Goal: Communication & Community: Ask a question

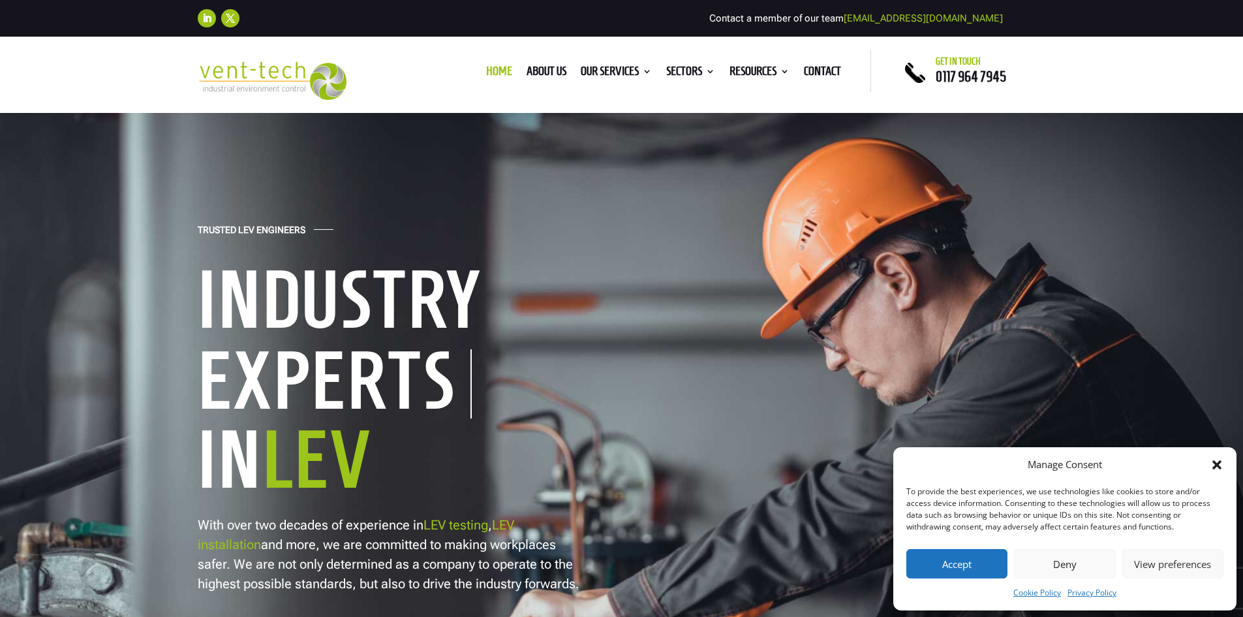
click at [965, 563] on button "Accept" at bounding box center [957, 563] width 101 height 29
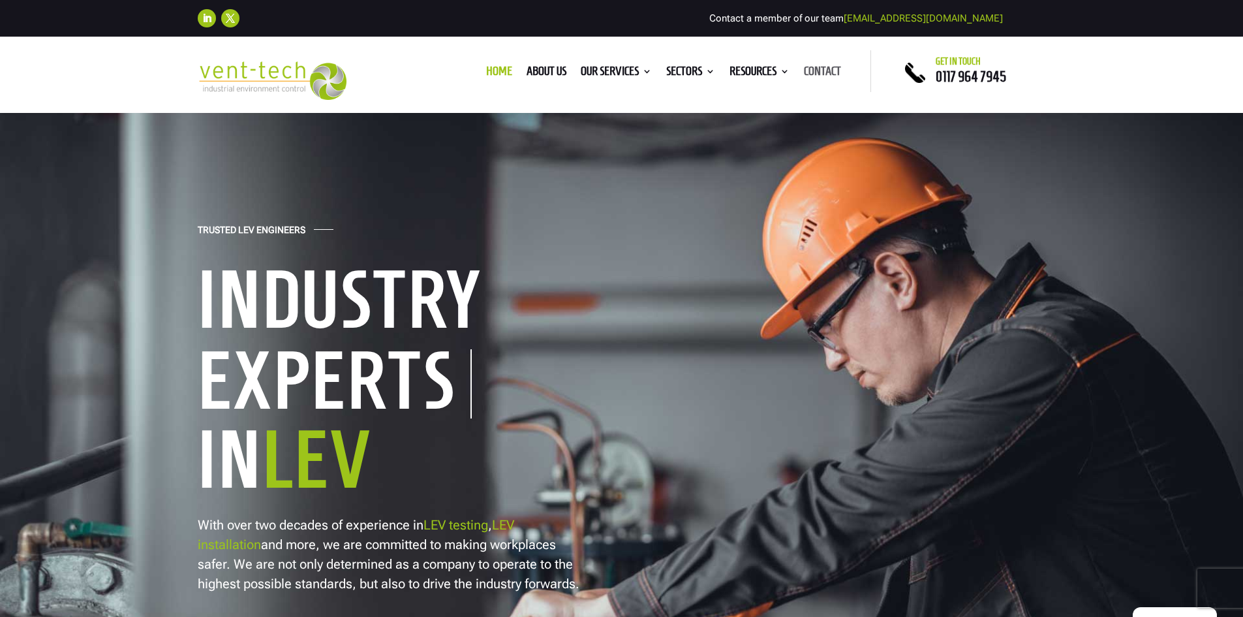
click at [817, 70] on link "Contact" at bounding box center [822, 74] width 37 height 14
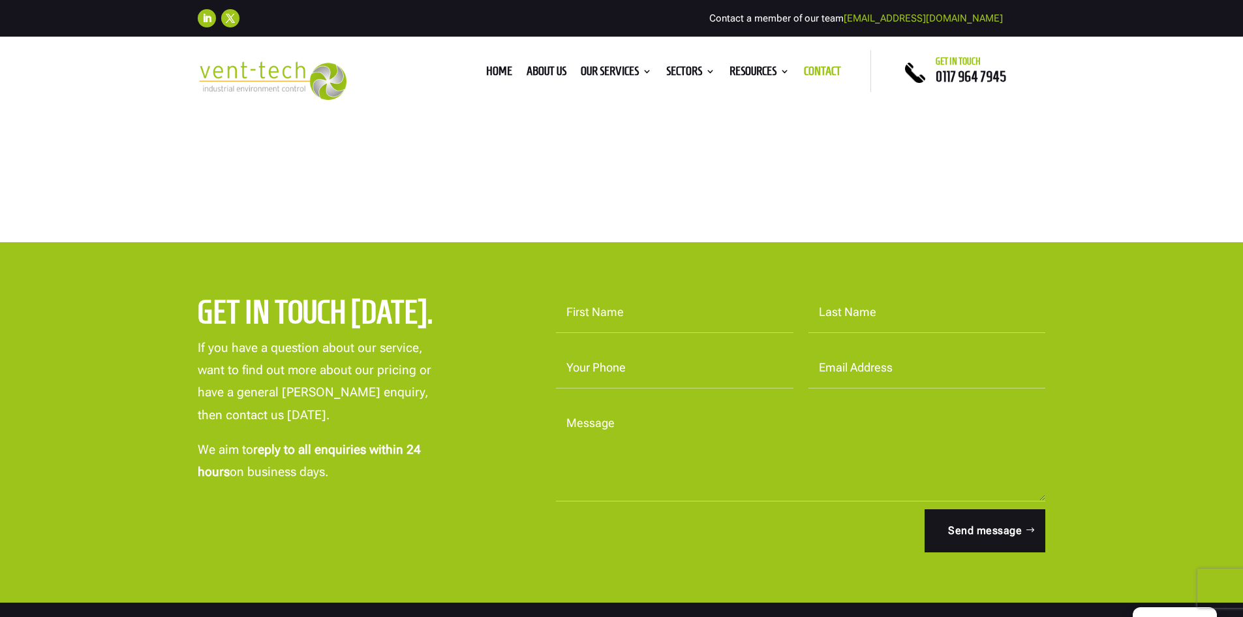
scroll to position [261, 0]
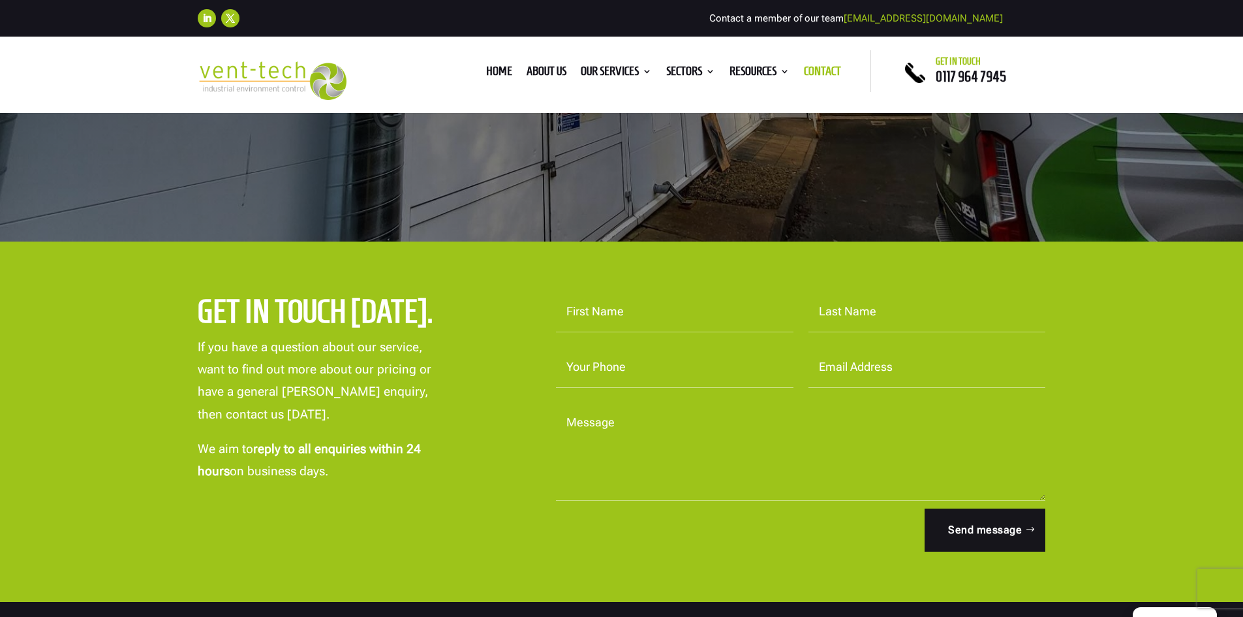
click at [577, 324] on input "First Name" at bounding box center [675, 312] width 238 height 40
type input "Carl"
type input "Tucker"
type input "07881518462"
type input "carl@brinkleyaerospace.com"
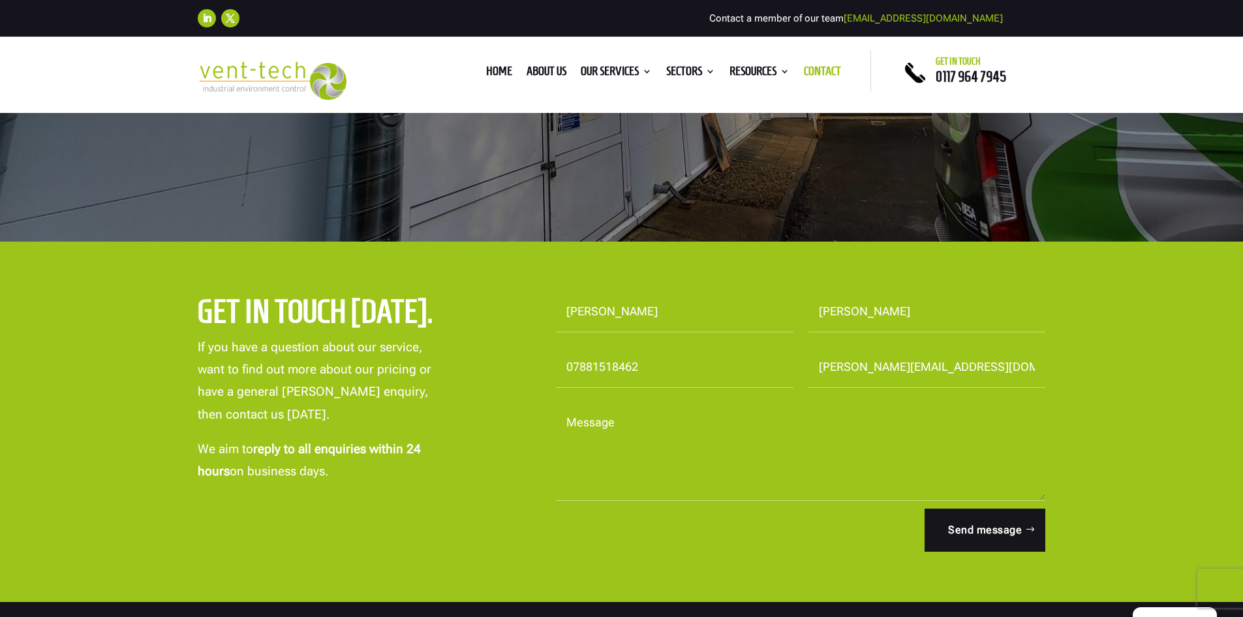
click at [581, 474] on textarea "Message" at bounding box center [801, 452] width 490 height 98
click at [725, 426] on textarea "We would like an evaluation o" at bounding box center [801, 452] width 490 height 98
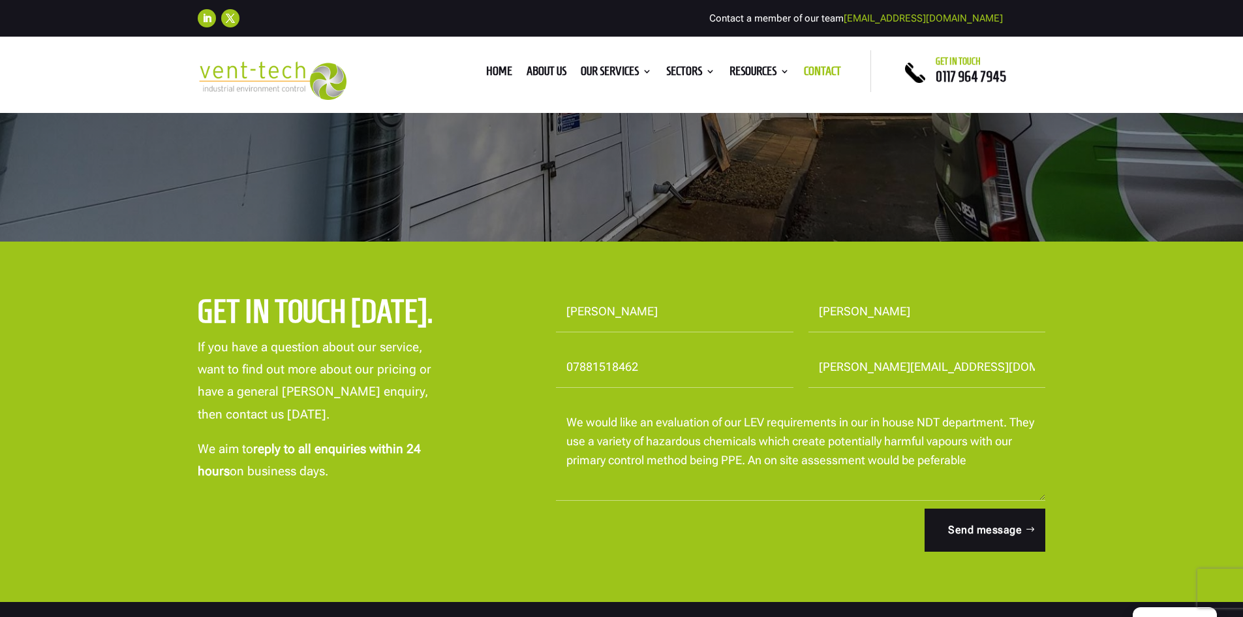
drag, startPoint x: 972, startPoint y: 445, endPoint x: 1036, endPoint y: 483, distance: 74.3
click at [1036, 483] on textarea "We would like an evaluation of our LEV requirements in our in house NDT departm…" at bounding box center [801, 452] width 490 height 98
click at [965, 463] on textarea "We would like an evaluation of our LEV requirements in our in house NDT departm…" at bounding box center [801, 452] width 490 height 98
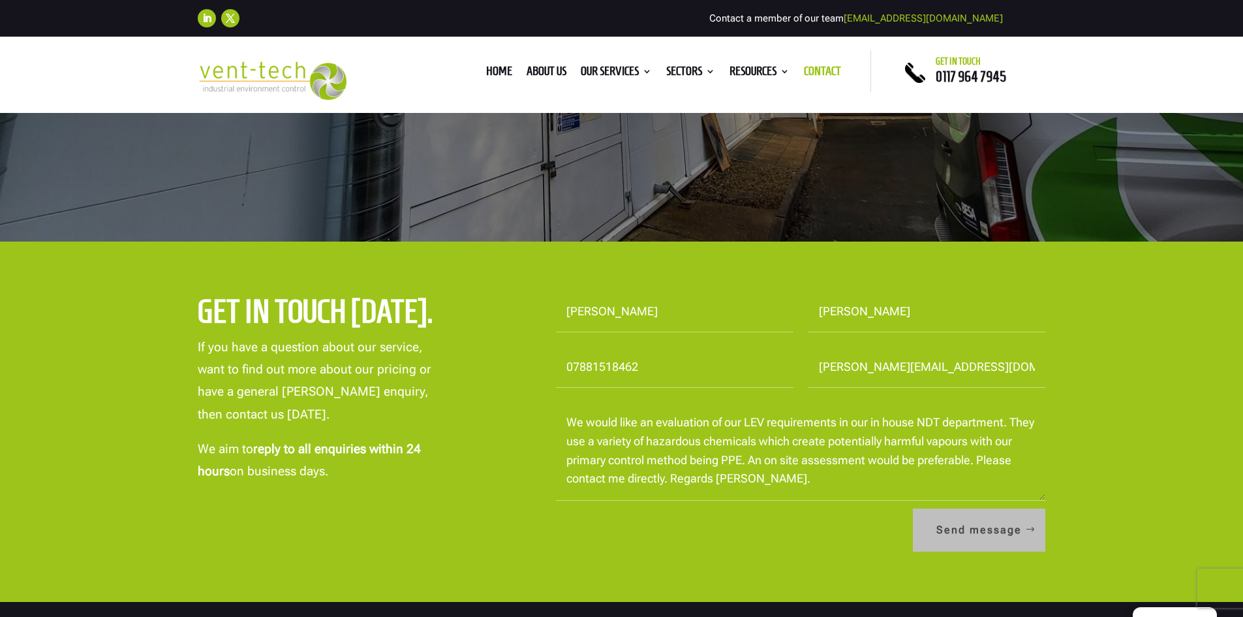
type textarea "We would like an evaluation of our LEV requirements in our in house NDT departm…"
click at [951, 535] on button "Send message" at bounding box center [979, 529] width 132 height 43
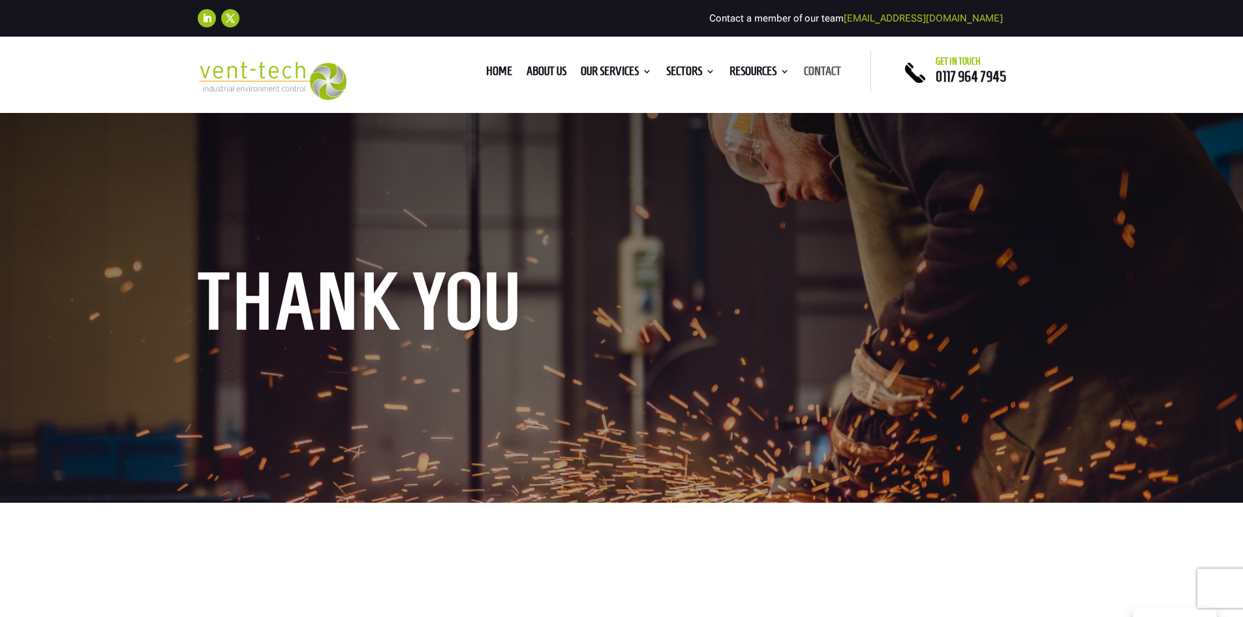
click at [816, 70] on link "Contact" at bounding box center [822, 74] width 37 height 14
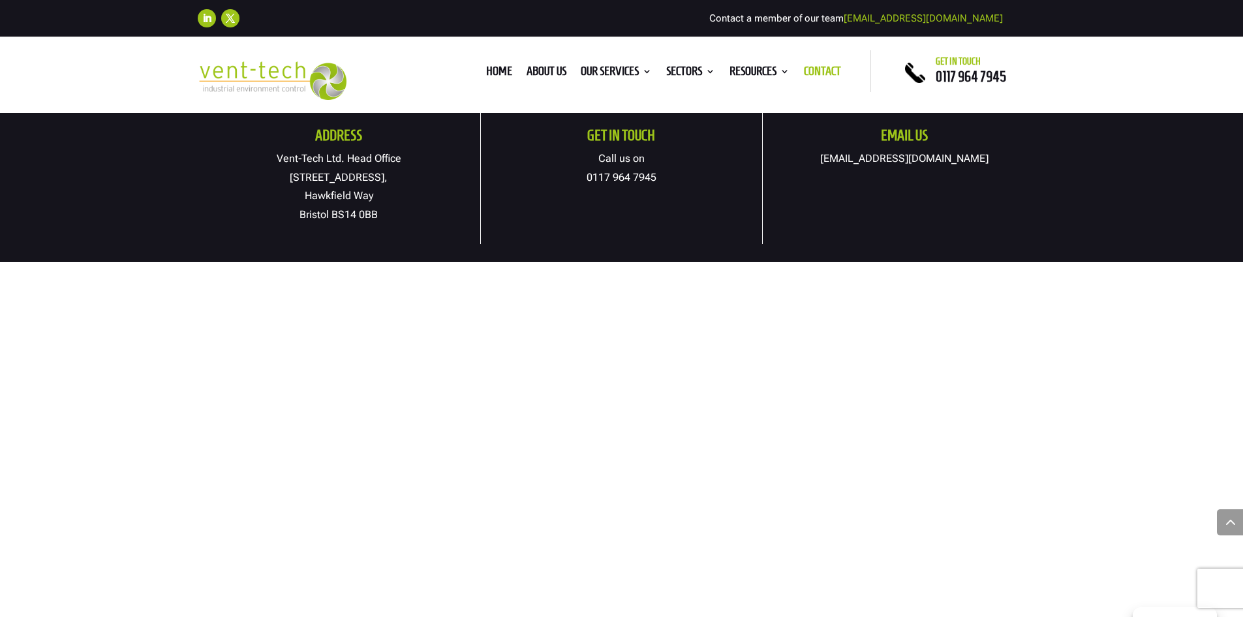
scroll to position [783, 0]
